Goal: Transaction & Acquisition: Purchase product/service

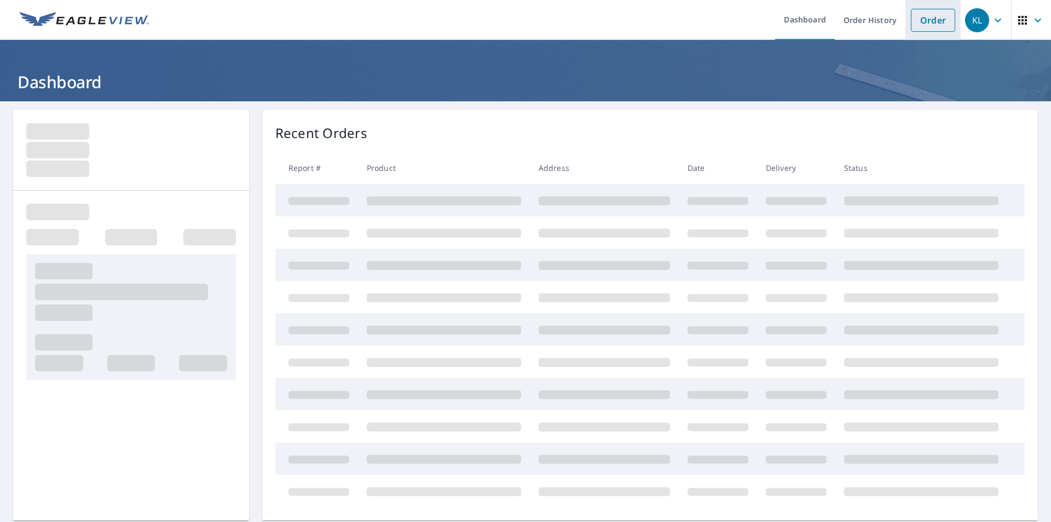
click at [915, 21] on link "Order" at bounding box center [933, 20] width 44 height 23
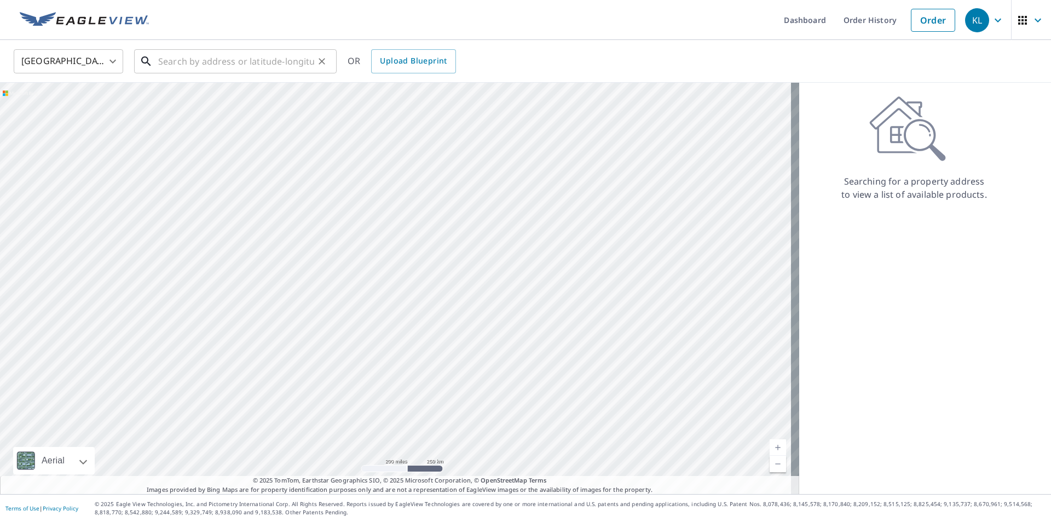
click at [272, 53] on input "text" at bounding box center [236, 61] width 156 height 31
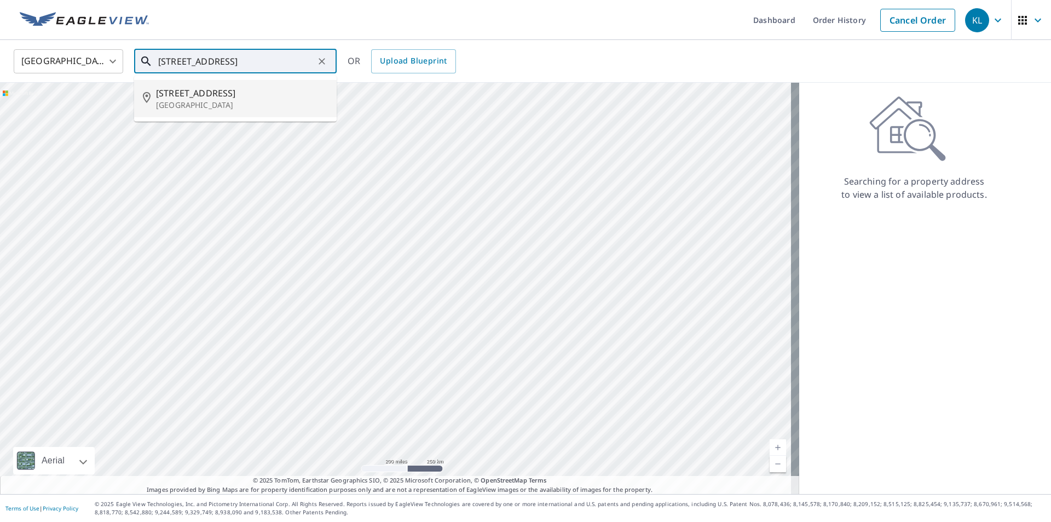
click at [208, 102] on p "[GEOGRAPHIC_DATA]" at bounding box center [242, 105] width 172 height 11
type input "[STREET_ADDRESS]"
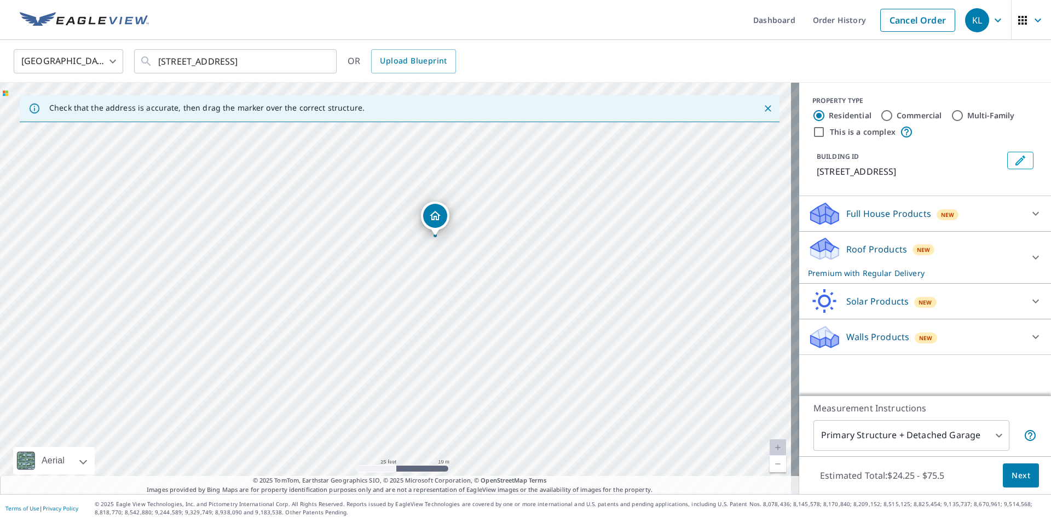
drag, startPoint x: 462, startPoint y: 293, endPoint x: 502, endPoint y: 242, distance: 64.4
click at [502, 242] on div "[STREET_ADDRESS]" at bounding box center [399, 288] width 799 height 411
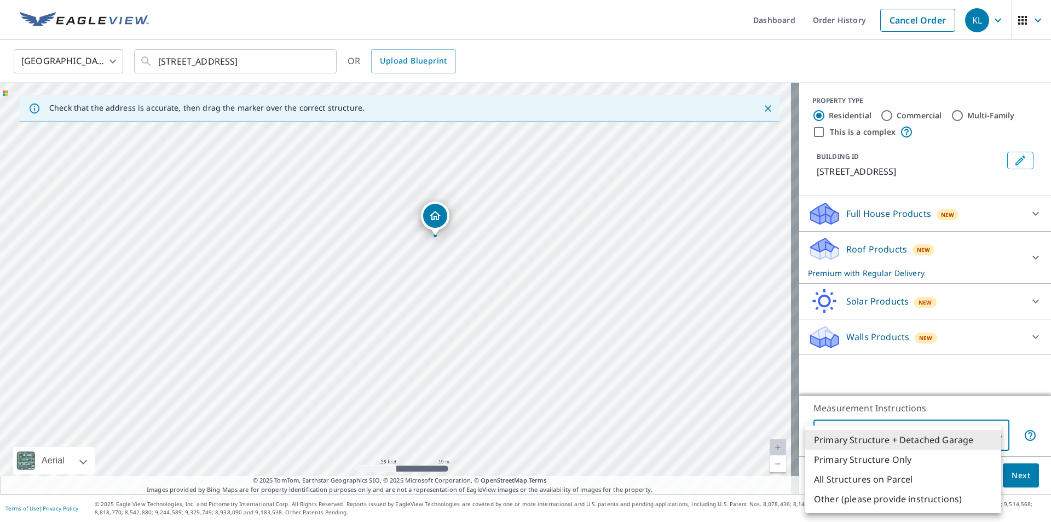
click at [889, 439] on body "KL KL Dashboard Order History Cancel Order KL [GEOGRAPHIC_DATA] [GEOGRAPHIC_DAT…" at bounding box center [525, 261] width 1051 height 522
click at [888, 457] on li "Primary Structure Only" at bounding box center [903, 460] width 196 height 20
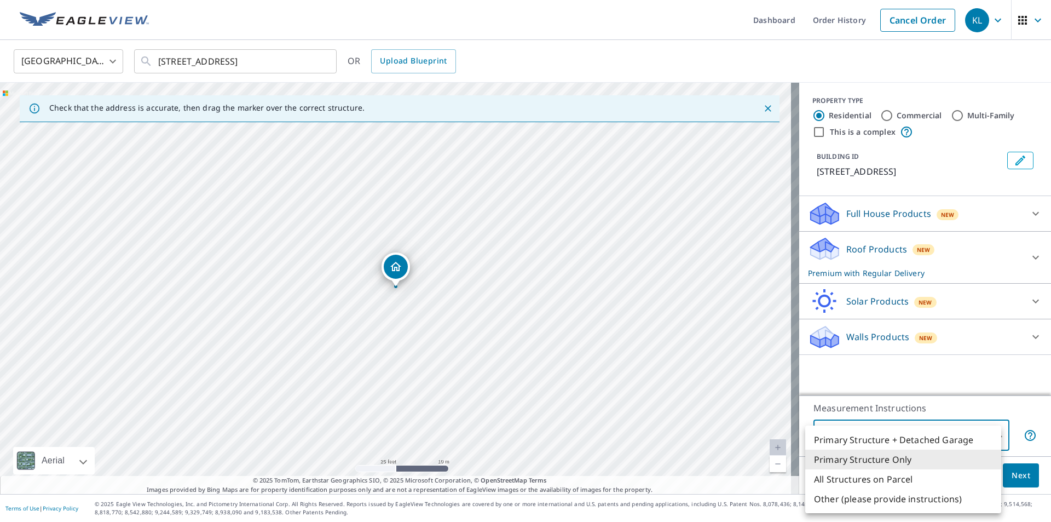
click at [892, 437] on body "KL KL Dashboard Order History Cancel Order KL [GEOGRAPHIC_DATA] [GEOGRAPHIC_DAT…" at bounding box center [525, 261] width 1051 height 522
click at [886, 440] on li "Primary Structure + Detached Garage" at bounding box center [903, 440] width 196 height 20
type input "1"
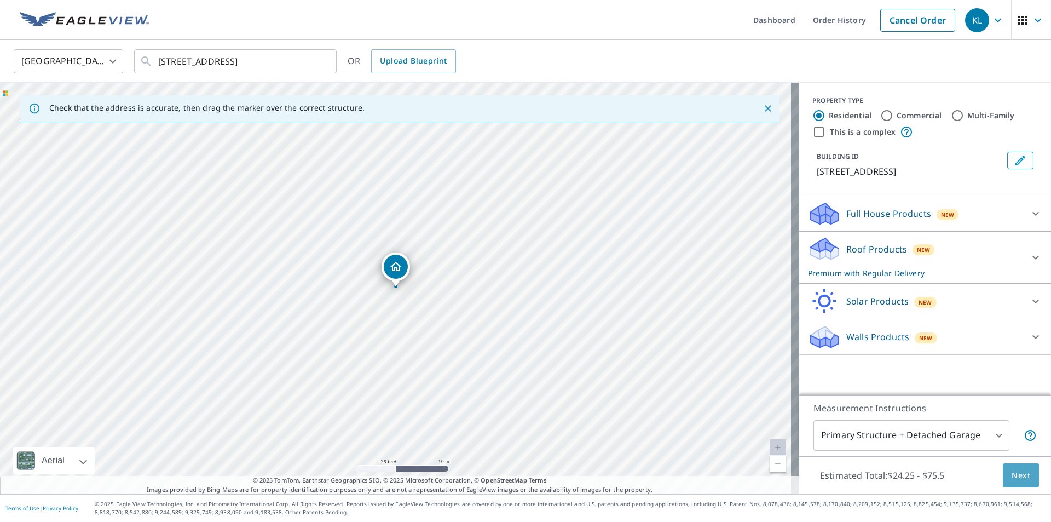
click at [1022, 476] on span "Next" at bounding box center [1021, 476] width 19 height 14
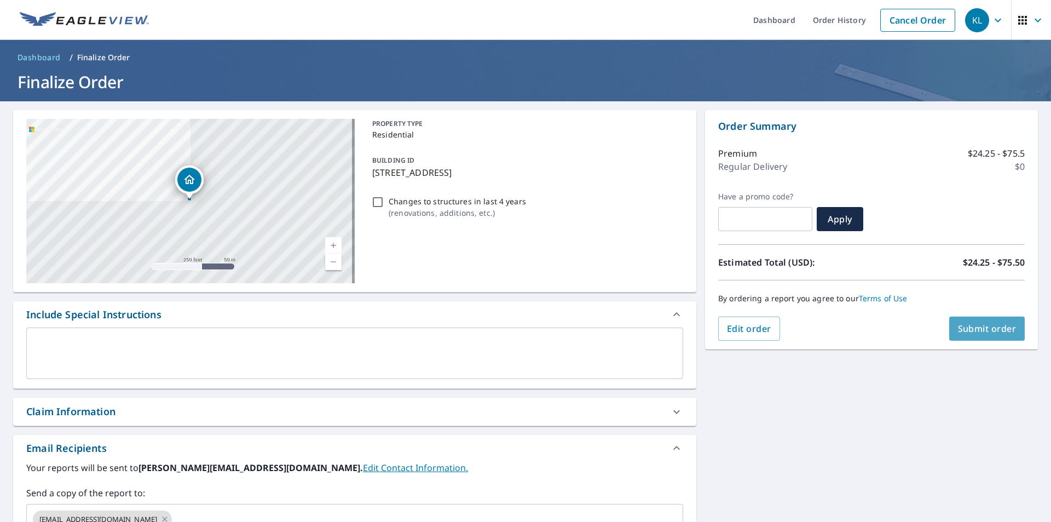
click at [966, 327] on span "Submit order" at bounding box center [987, 328] width 59 height 12
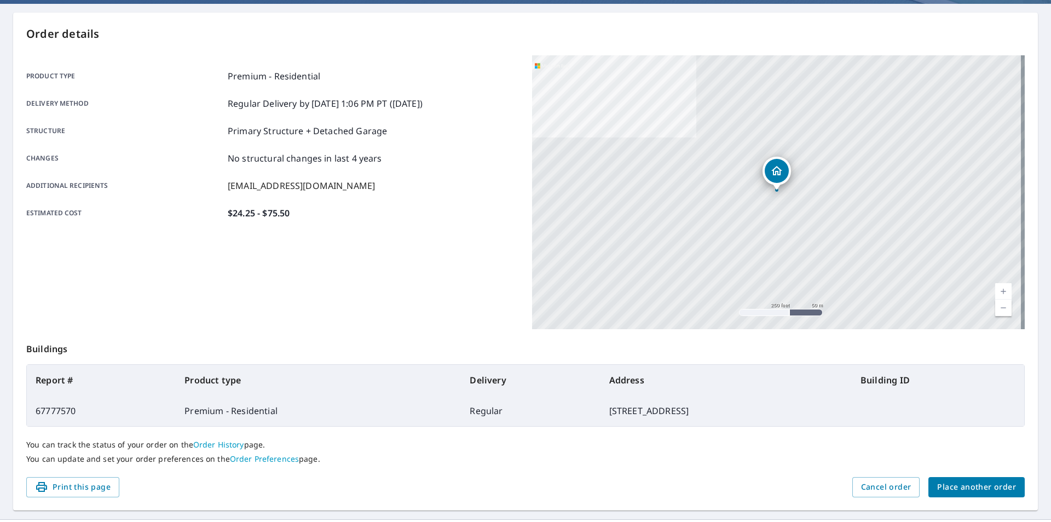
scroll to position [123, 0]
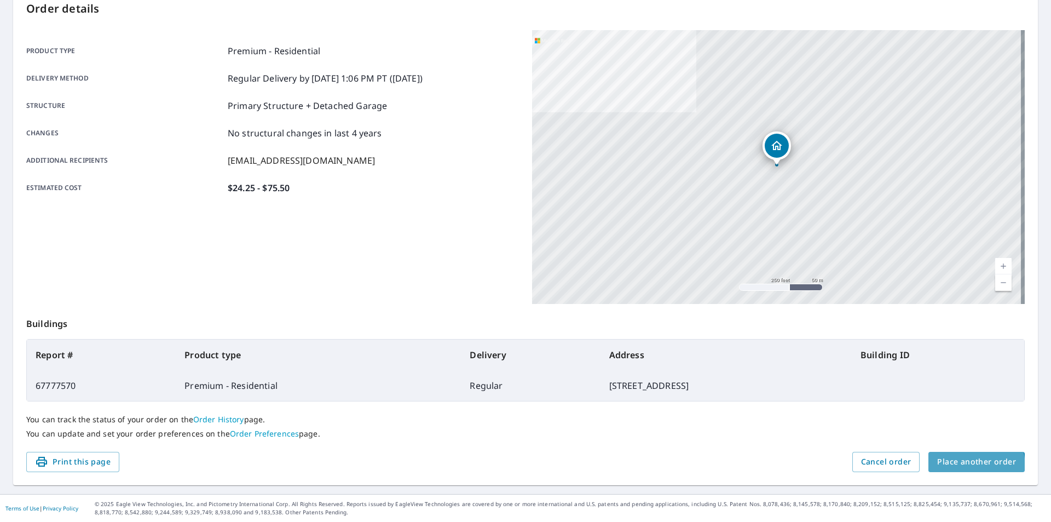
click at [954, 467] on span "Place another order" at bounding box center [976, 462] width 79 height 14
